Goal: Find specific page/section: Find specific page/section

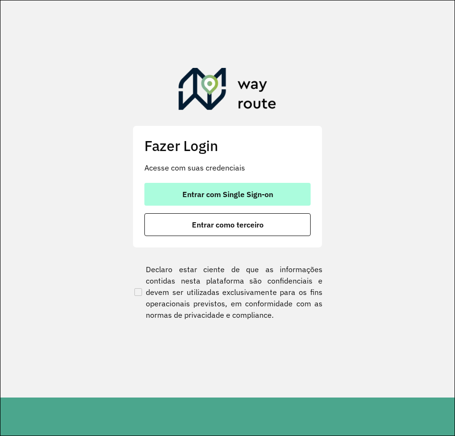
click at [242, 195] on span "Entrar com Single Sign-on" at bounding box center [228, 195] width 91 height 8
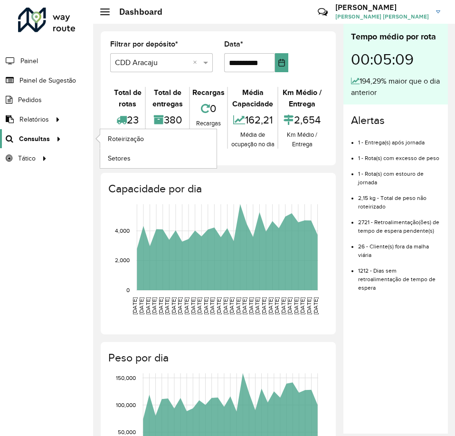
click at [29, 135] on span "Consultas" at bounding box center [34, 139] width 31 height 10
click at [134, 158] on link "Setores" at bounding box center [158, 158] width 116 height 19
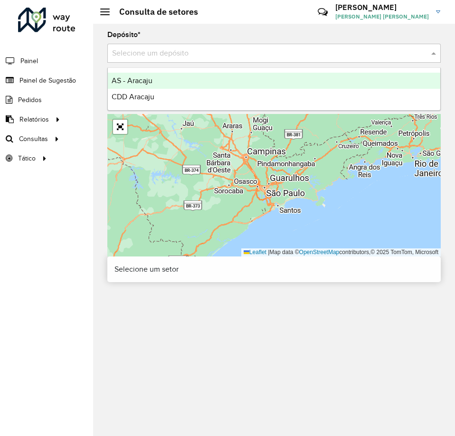
click at [151, 49] on input "text" at bounding box center [264, 53] width 305 height 11
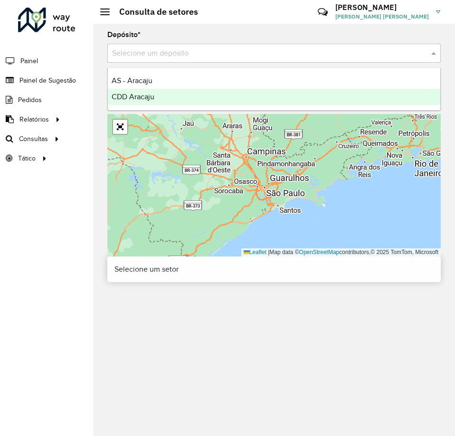
click at [148, 98] on span "CDD Aracaju" at bounding box center [133, 97] width 43 height 8
